Goal: Task Accomplishment & Management: Use online tool/utility

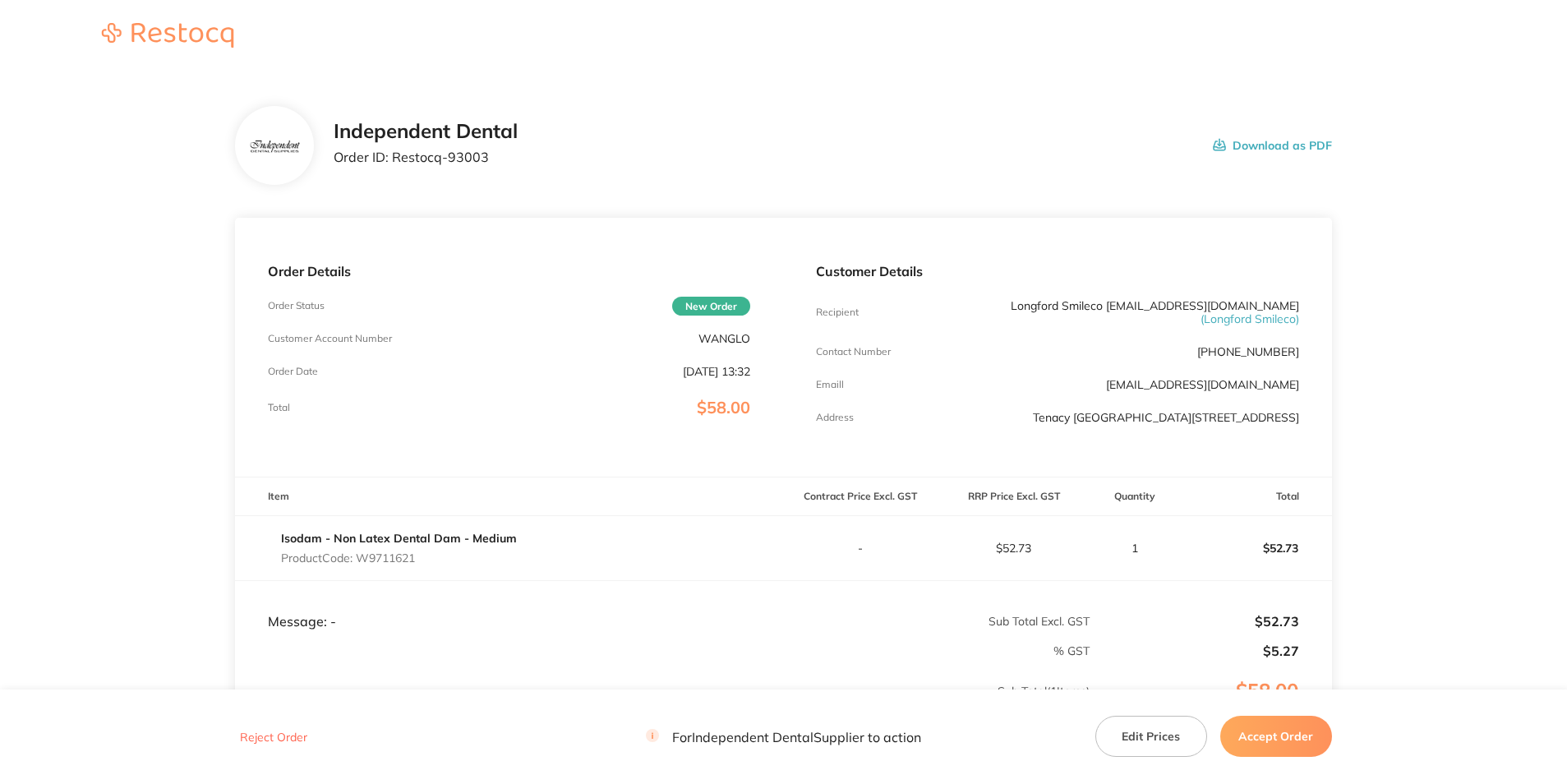
drag, startPoint x: 1285, startPoint y: 729, endPoint x: 1271, endPoint y: 718, distance: 17.8
click at [1285, 729] on button "Accept Order" at bounding box center [1276, 735] width 112 height 41
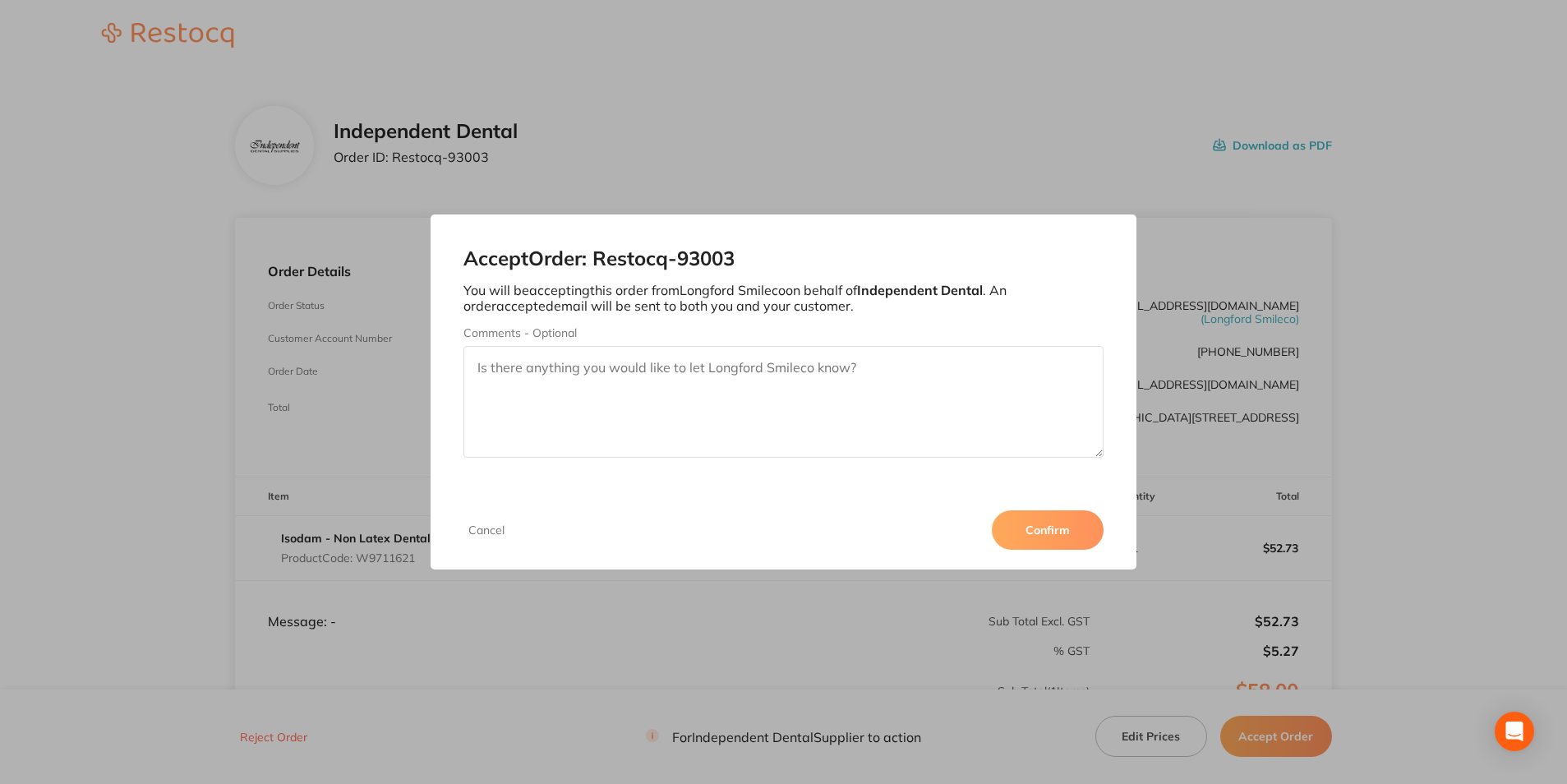
click at [1053, 526] on button "Confirm" at bounding box center [1048, 530] width 112 height 40
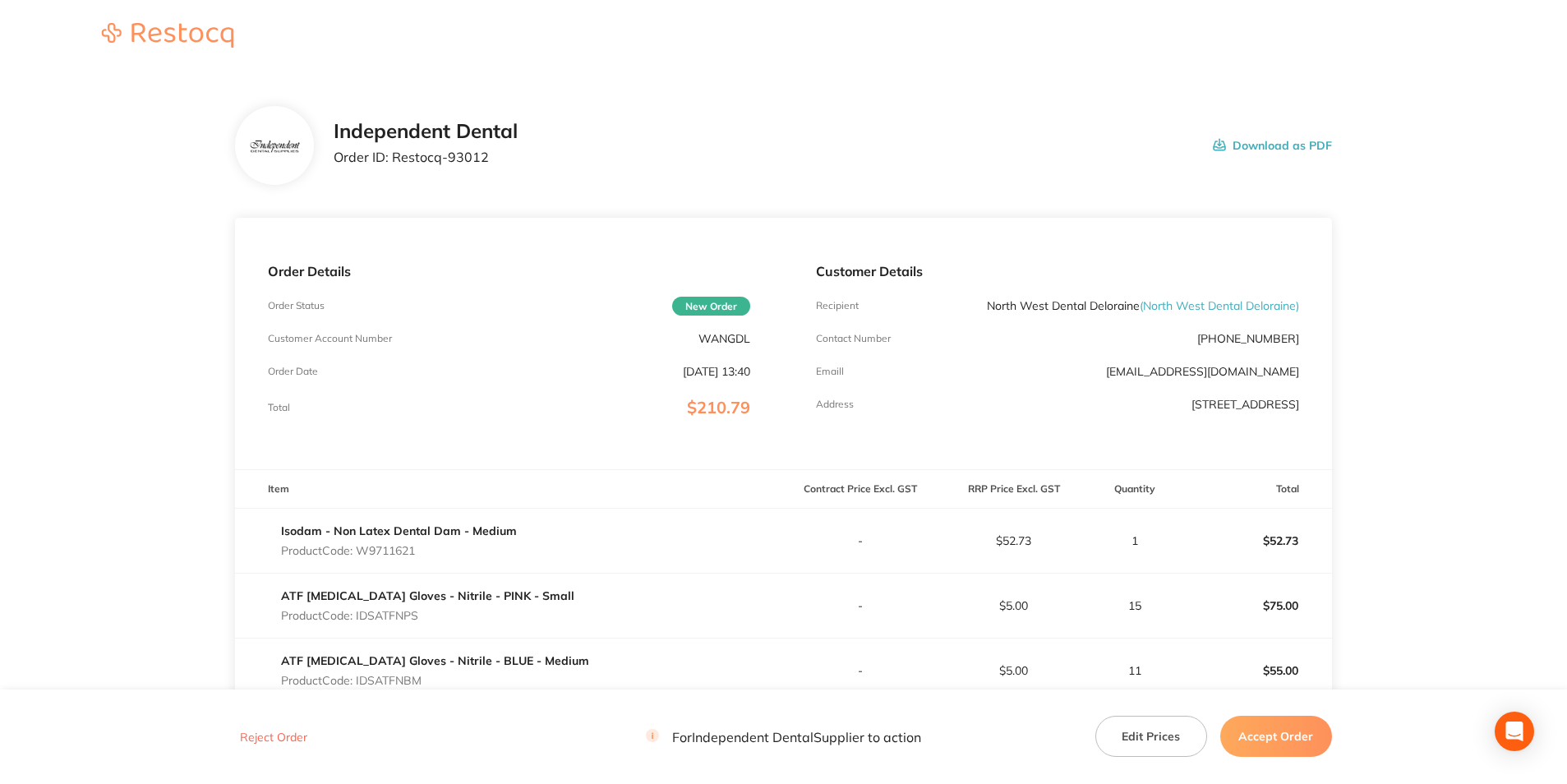
click at [1278, 741] on button "Accept Order" at bounding box center [1276, 735] width 112 height 41
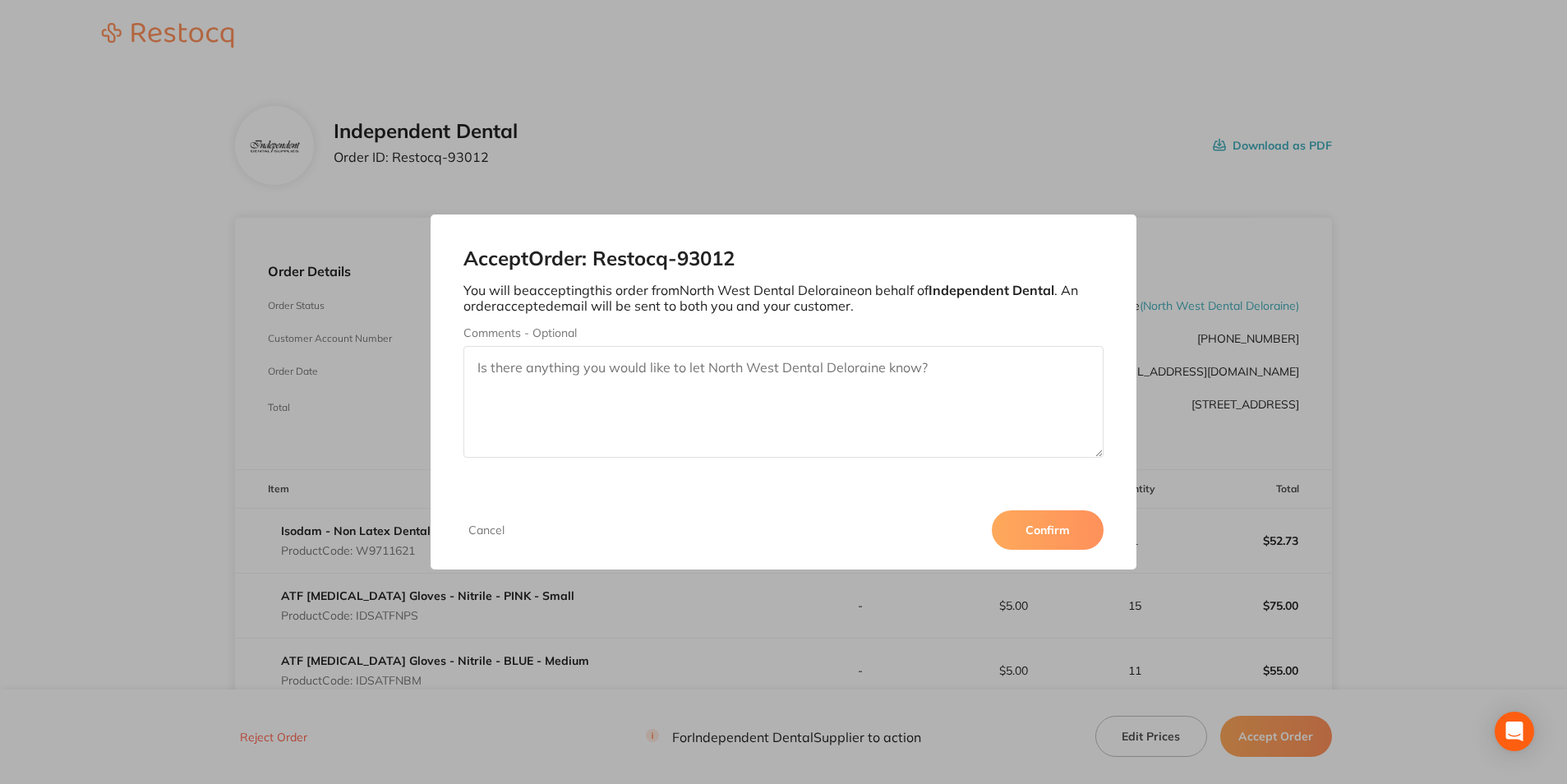
click at [1052, 532] on button "Confirm" at bounding box center [1048, 530] width 112 height 40
